Goal: Task Accomplishment & Management: Manage account settings

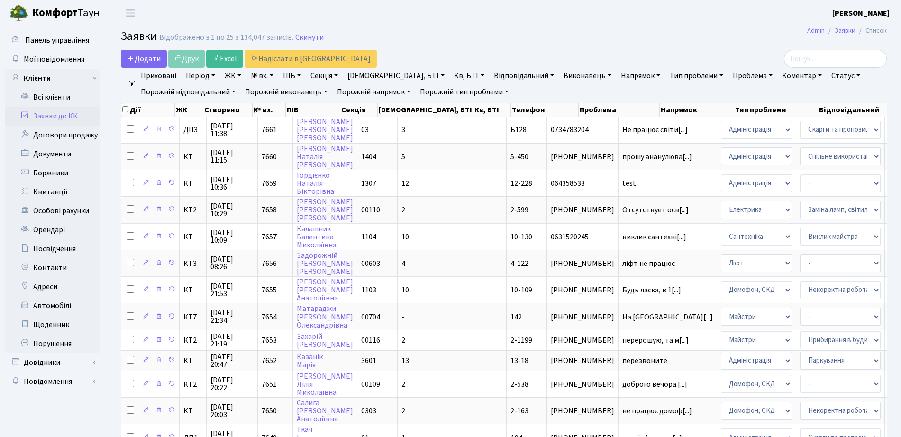
select select "25"
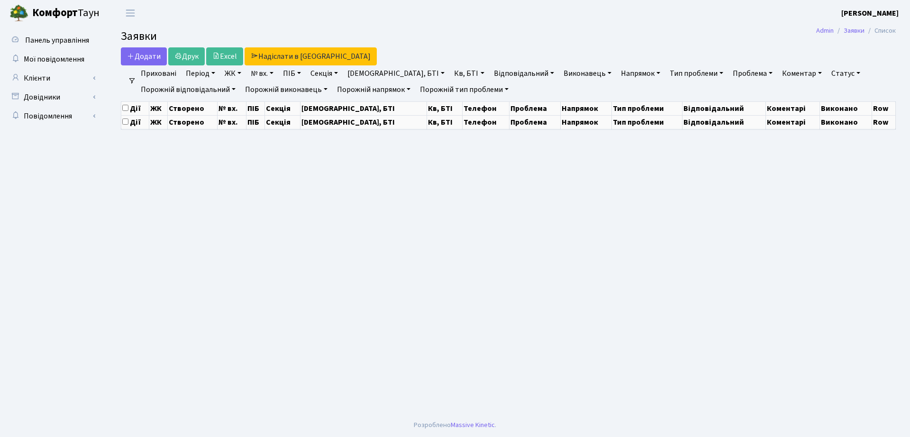
select select "25"
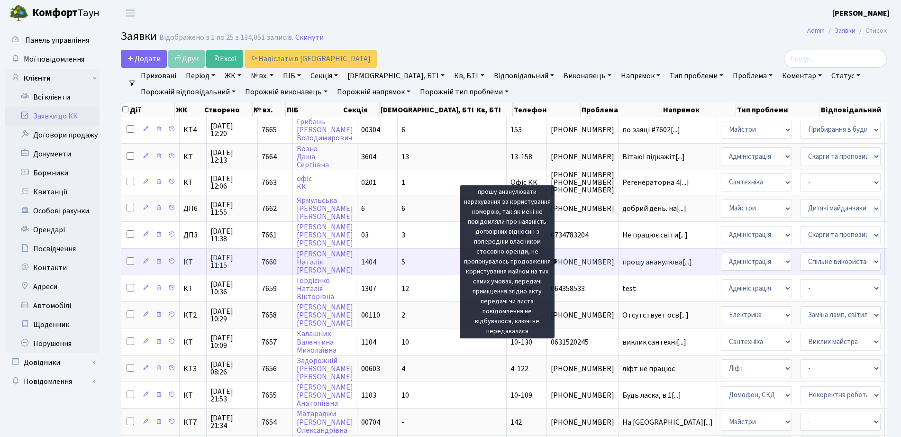
click at [622, 262] on span "прошу ананулюва[...]" at bounding box center [657, 262] width 70 height 10
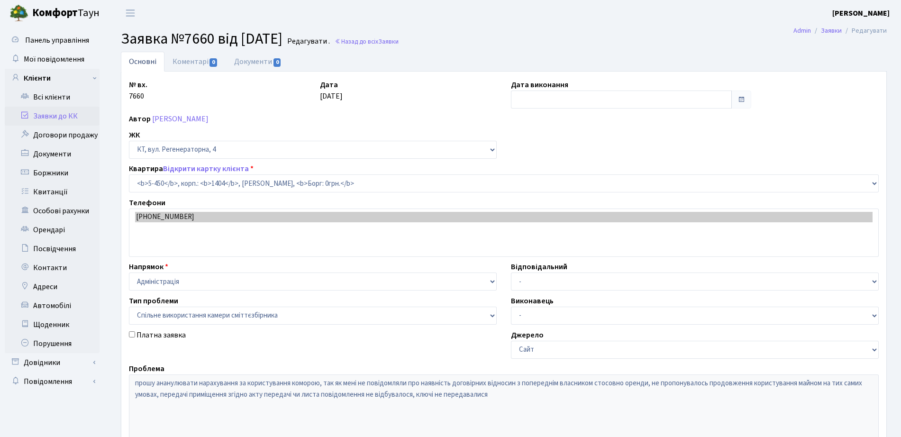
select select "2058"
select select "34"
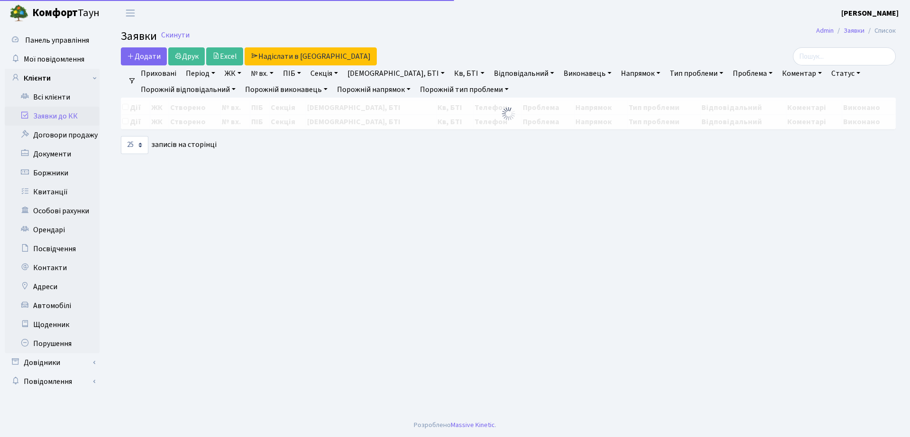
select select "25"
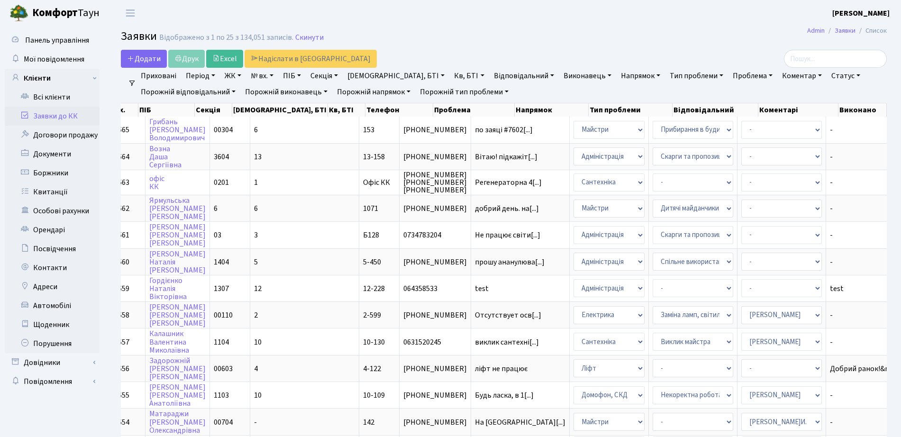
click at [490, 72] on link "Відповідальний" at bounding box center [524, 76] width 68 height 16
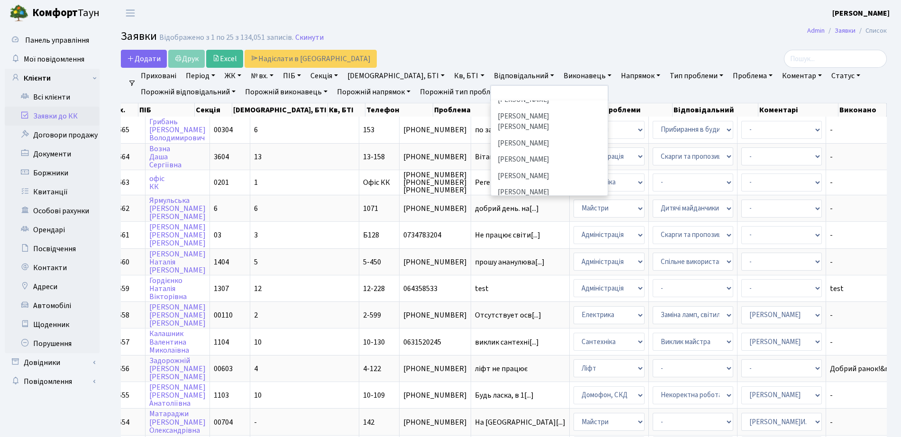
scroll to position [103, 0]
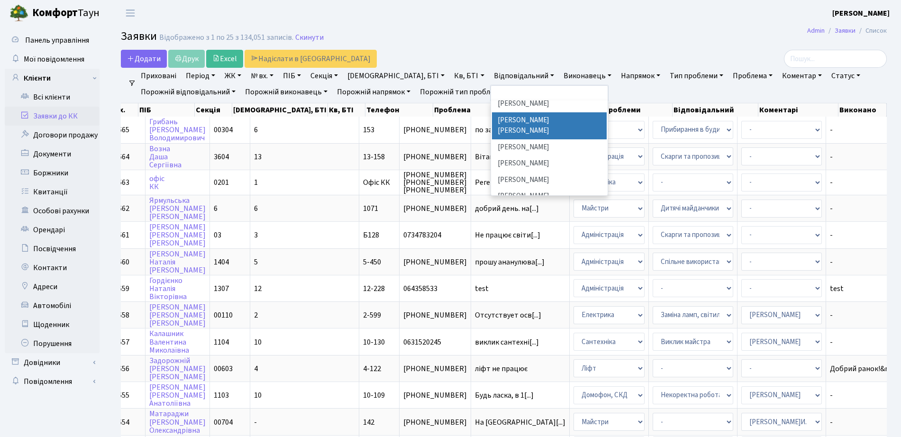
click at [494, 119] on li "[PERSON_NAME] [PERSON_NAME]" at bounding box center [549, 125] width 115 height 27
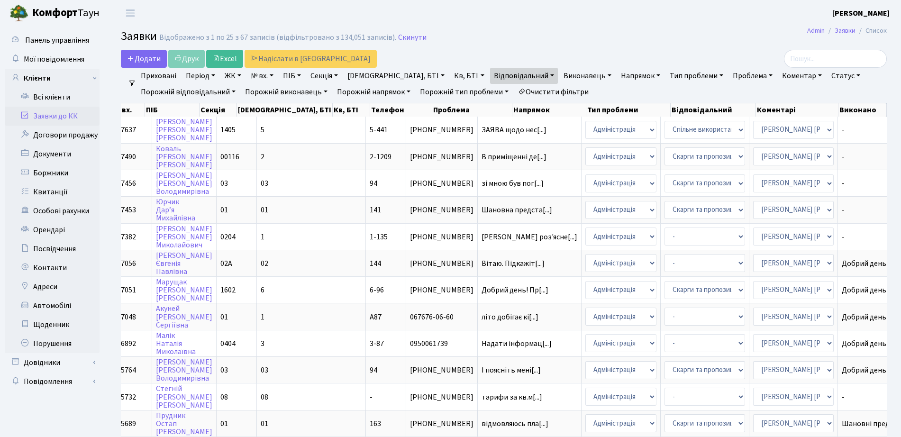
click at [490, 73] on link "Відповідальний" at bounding box center [524, 76] width 68 height 16
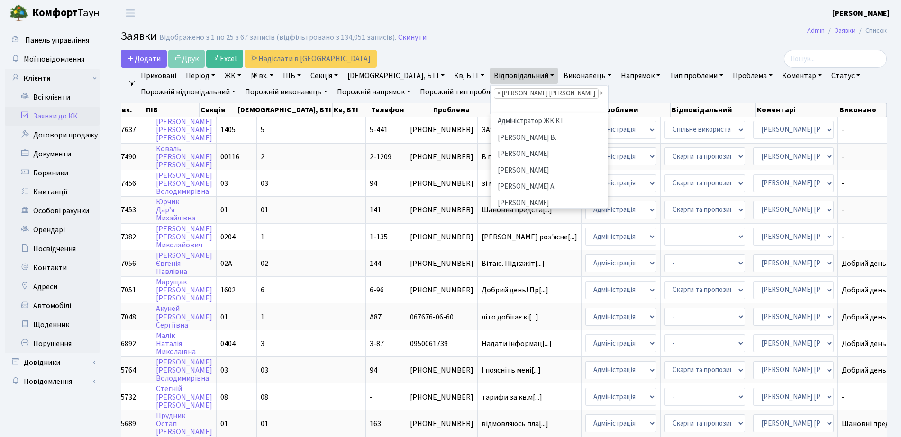
scroll to position [98, 0]
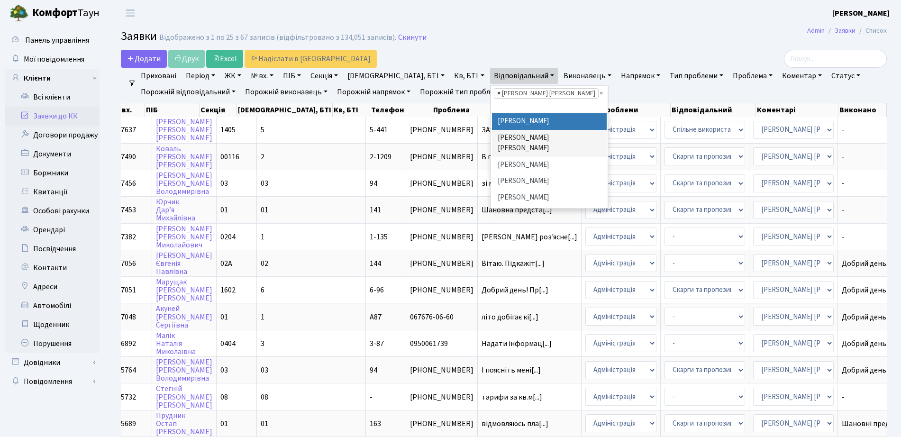
click at [497, 94] on span "×" at bounding box center [498, 93] width 3 height 9
